Goal: Task Accomplishment & Management: Manage account settings

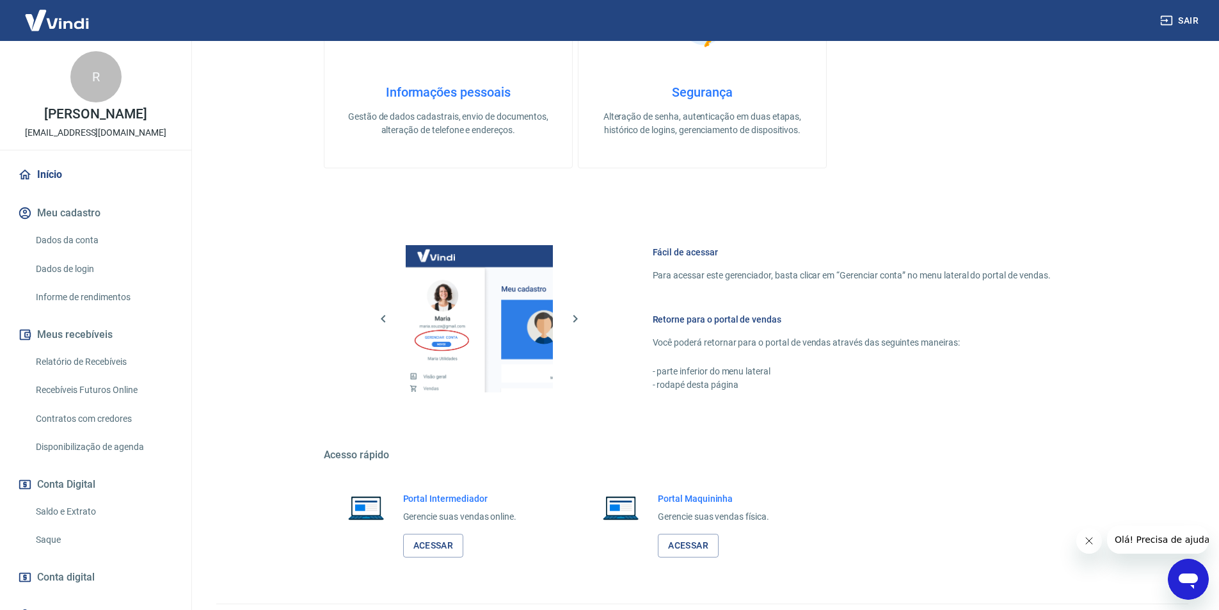
scroll to position [388, 0]
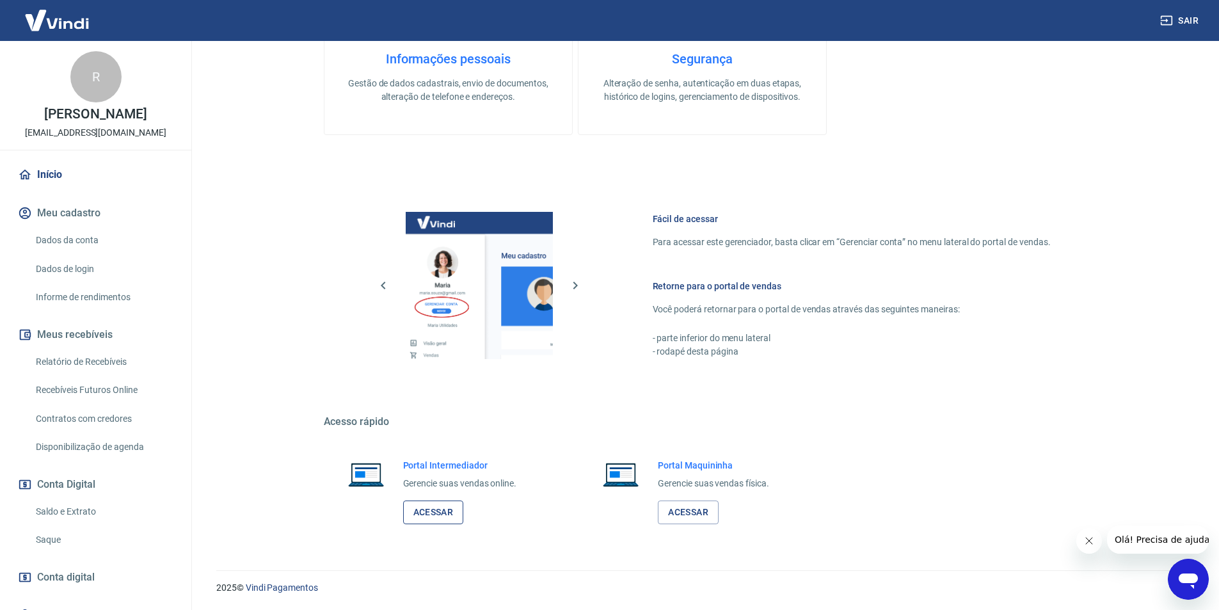
click at [436, 506] on link "Acessar" at bounding box center [433, 512] width 61 height 24
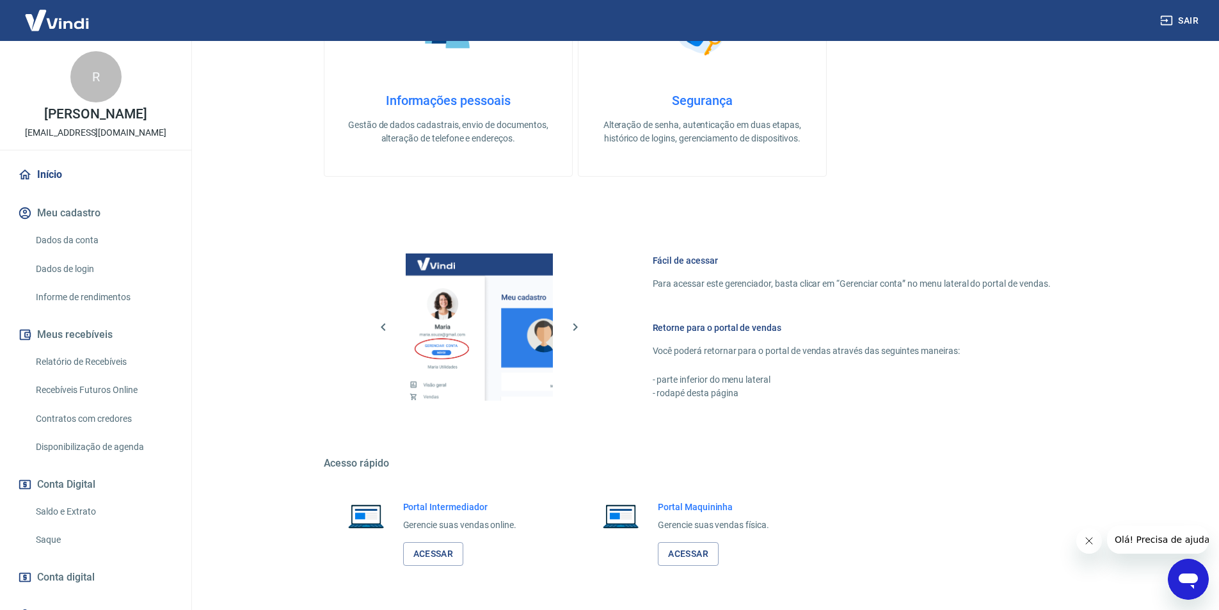
scroll to position [324, 0]
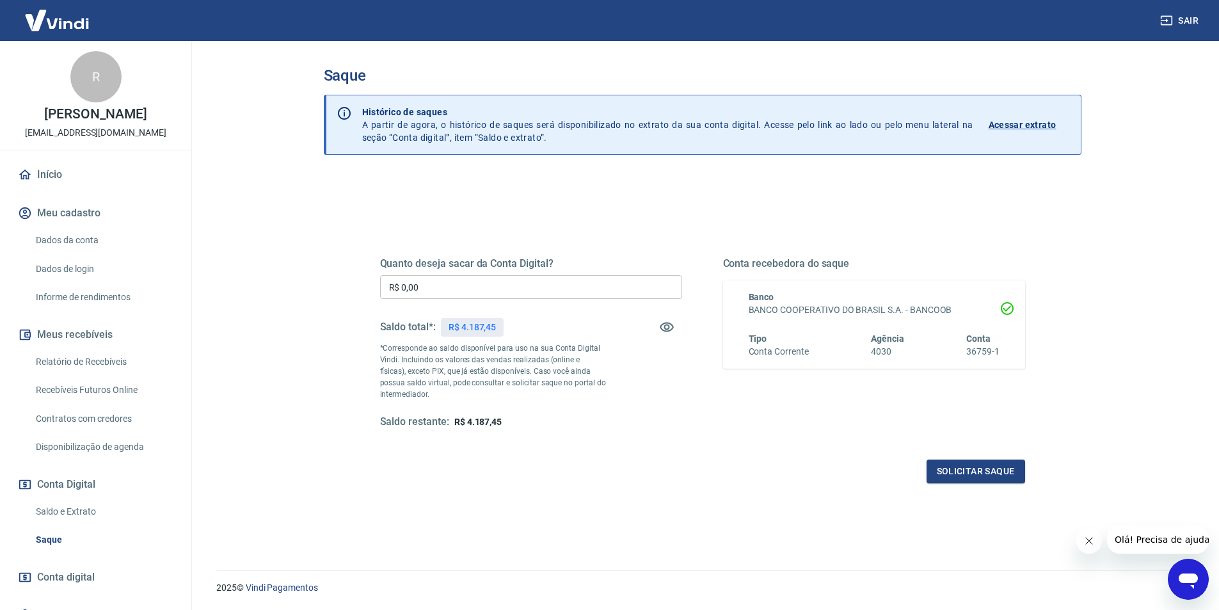
click at [501, 285] on input "R$ 0,00" at bounding box center [531, 287] width 302 height 24
click at [502, 281] on input "R$ 0,00" at bounding box center [531, 287] width 302 height 24
type input "R$ 4.187,45"
click at [1015, 471] on button "Solicitar saque" at bounding box center [975, 471] width 99 height 24
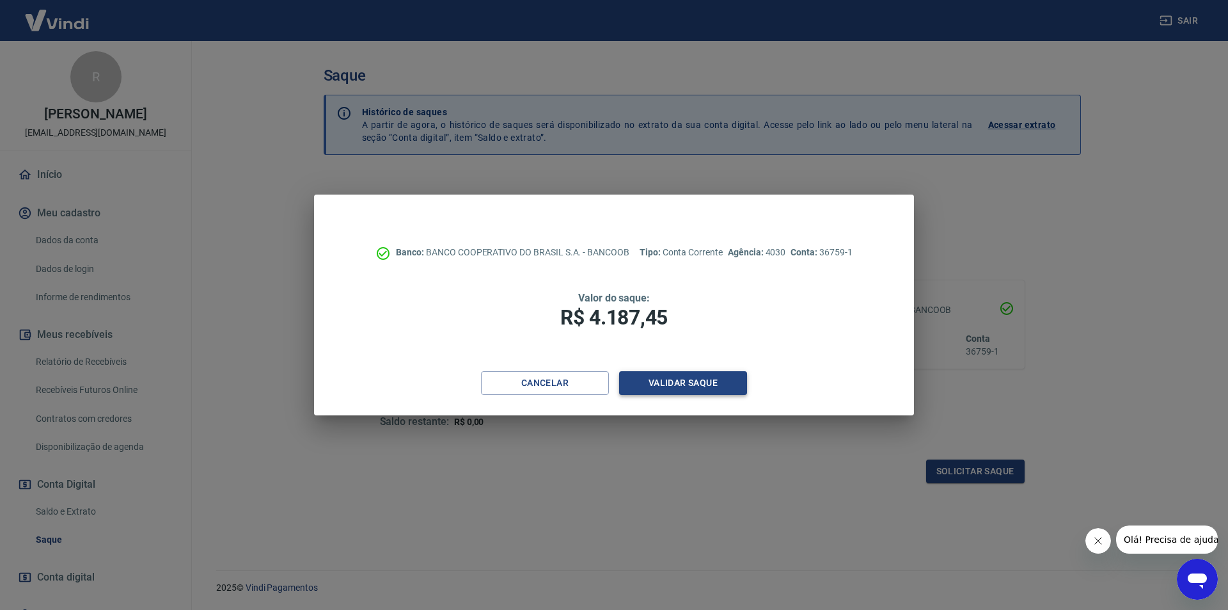
click at [709, 392] on button "Validar saque" at bounding box center [683, 383] width 128 height 24
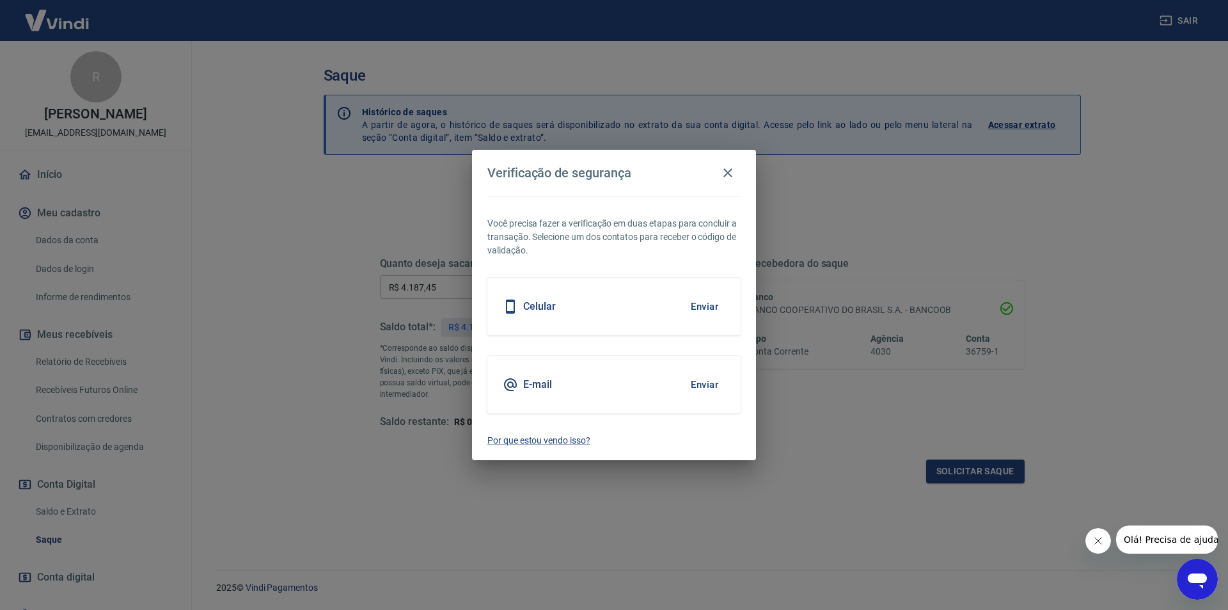
click at [705, 387] on button "Enviar" at bounding box center [705, 384] width 42 height 27
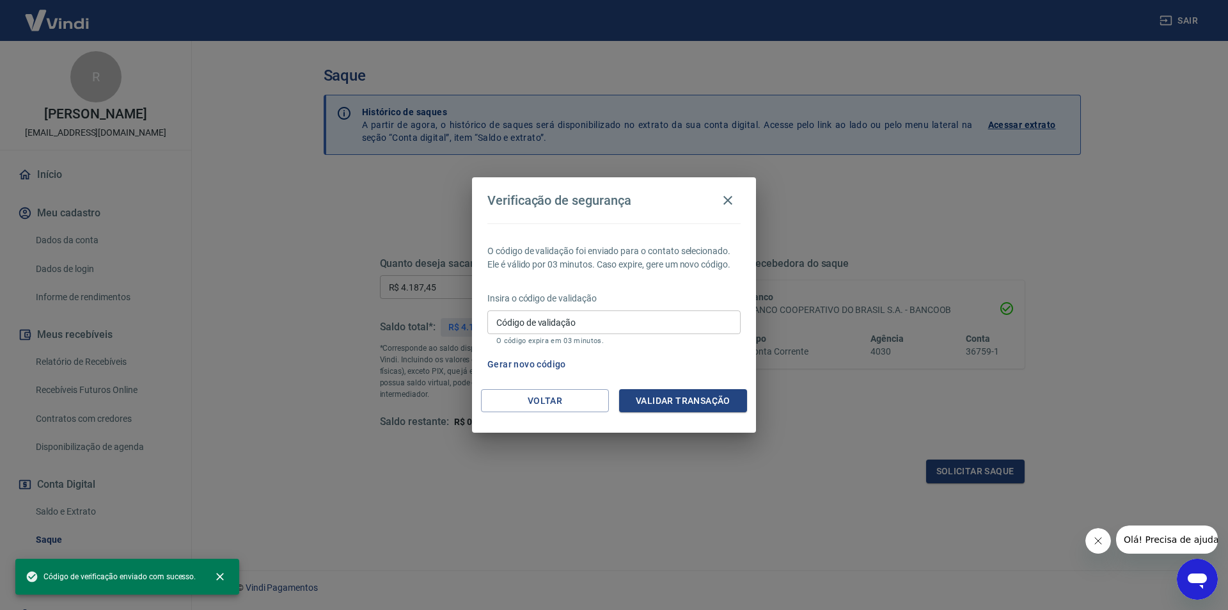
click at [631, 326] on input "Código de validação" at bounding box center [613, 322] width 253 height 24
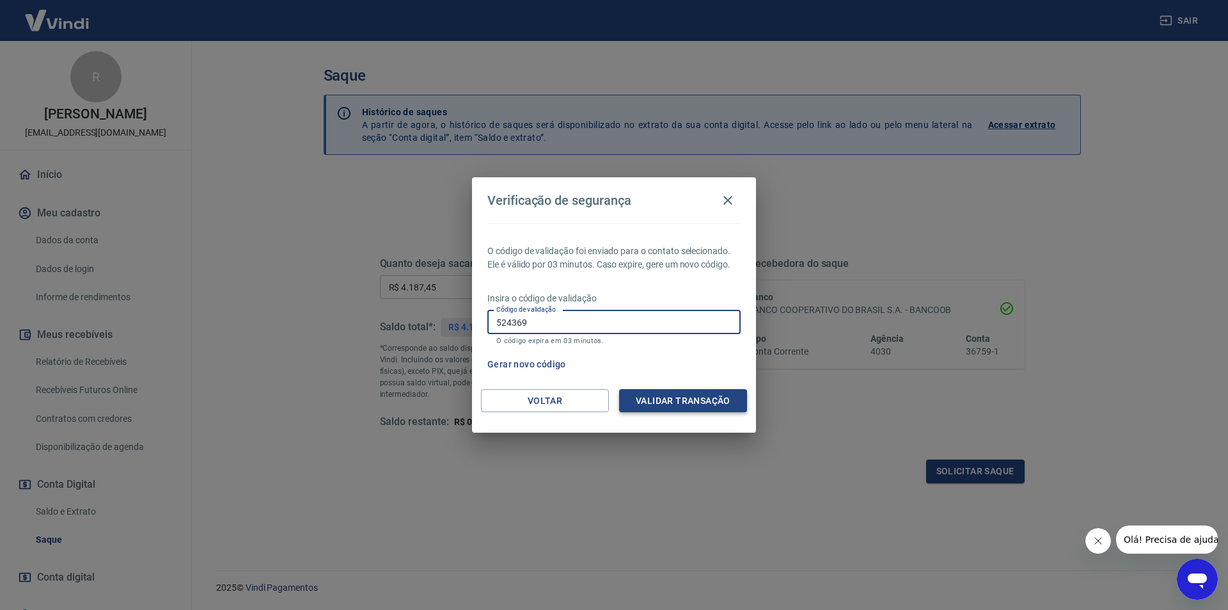
type input "524369"
click at [642, 395] on button "Validar transação" at bounding box center [683, 401] width 128 height 24
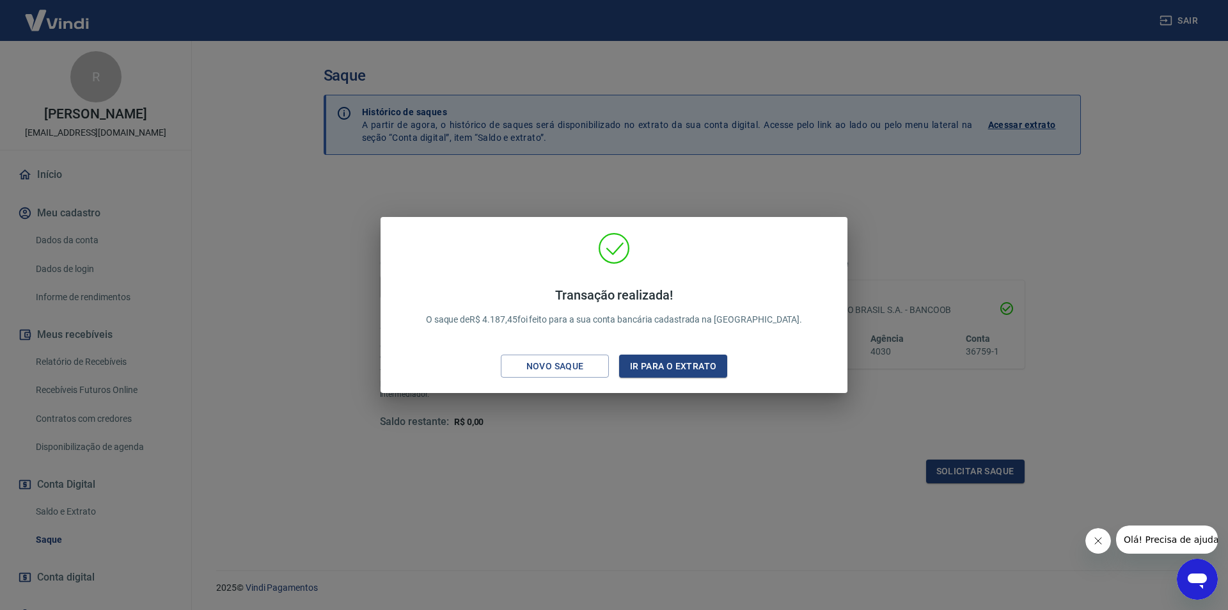
click at [605, 186] on div "Transação realizada! O saque de R$ 4.187,45 foi feito para a sua conta bancária…" at bounding box center [614, 305] width 1228 height 610
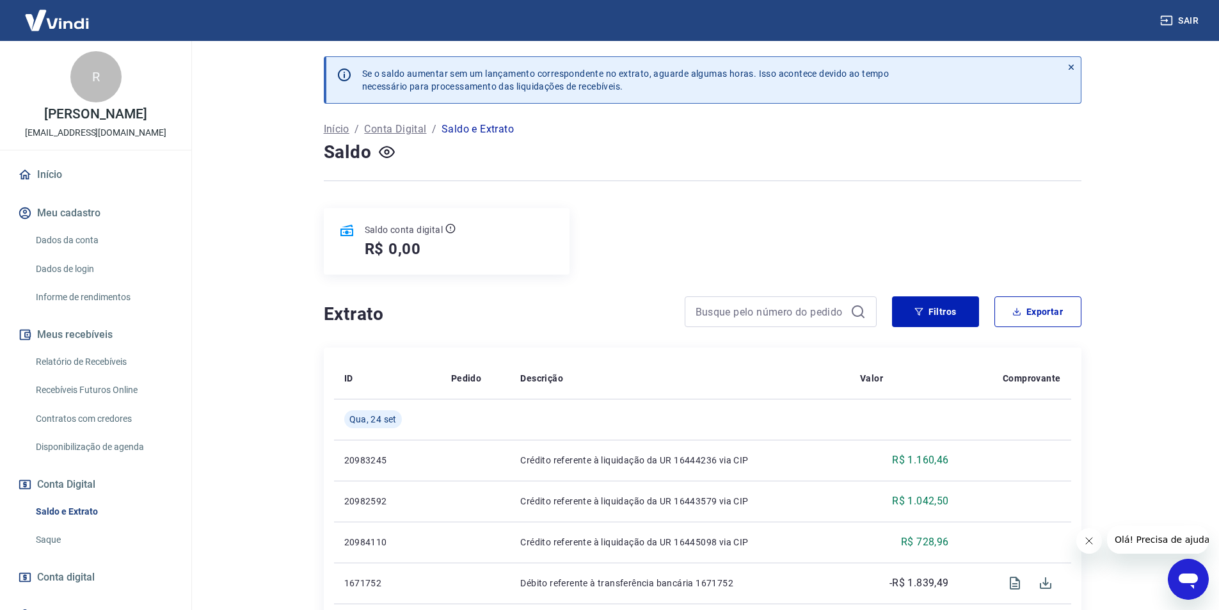
click at [99, 167] on link "Início" at bounding box center [95, 175] width 161 height 28
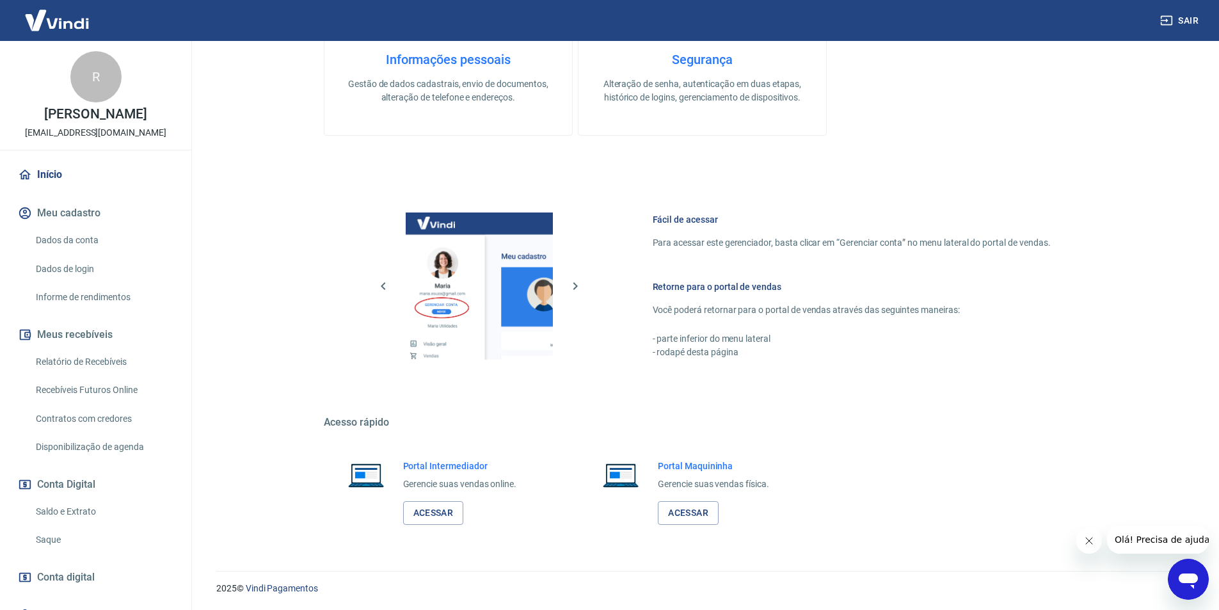
scroll to position [388, 0]
click at [420, 509] on link "Acessar" at bounding box center [433, 512] width 61 height 24
